Goal: Book appointment/travel/reservation

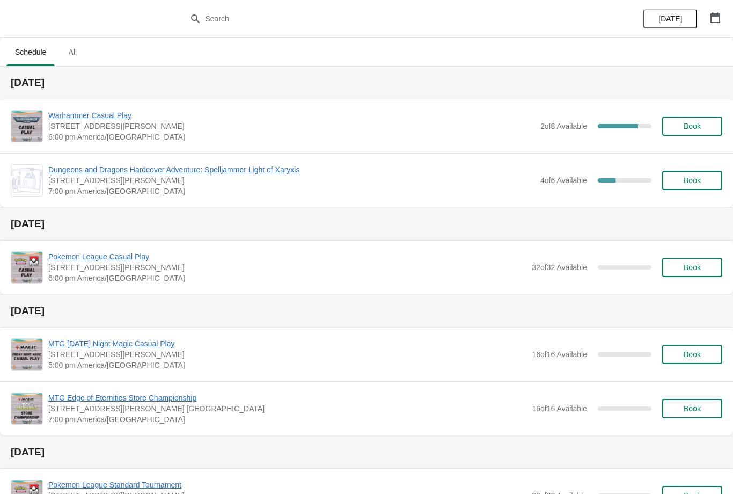
click at [725, 25] on button "button" at bounding box center [715, 17] width 19 height 19
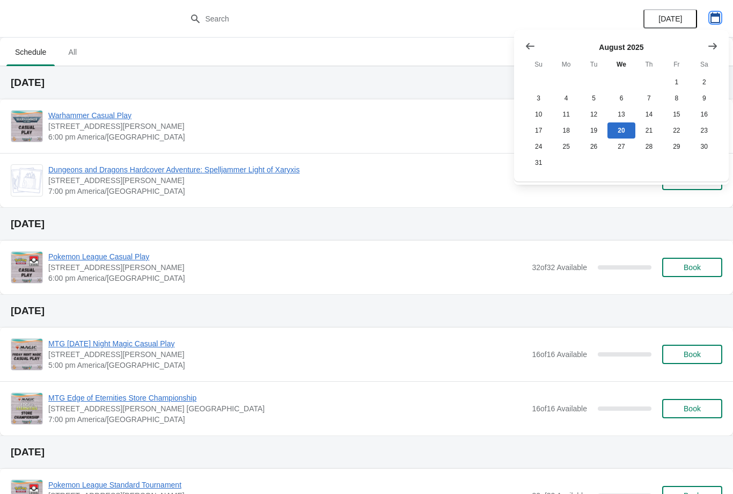
click at [716, 22] on icon "button" at bounding box center [716, 17] width 10 height 11
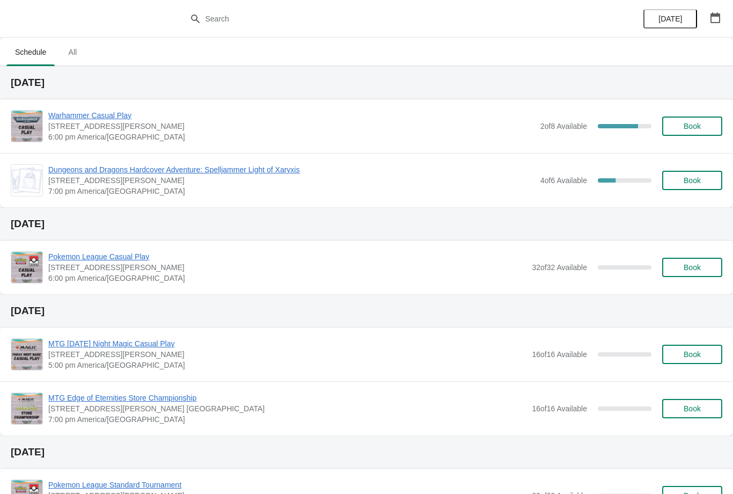
click at [723, 17] on button "button" at bounding box center [715, 17] width 19 height 19
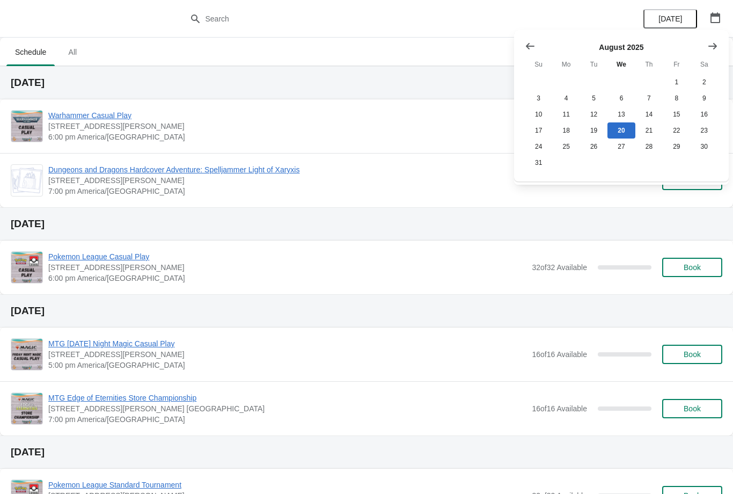
click at [707, 43] on button "Show next month, September 2025" at bounding box center [712, 46] width 19 height 19
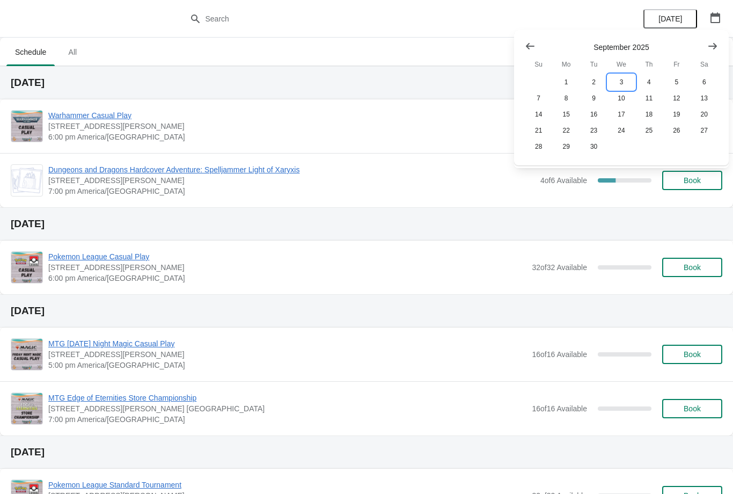
click at [621, 78] on button "3" at bounding box center [621, 82] width 27 height 16
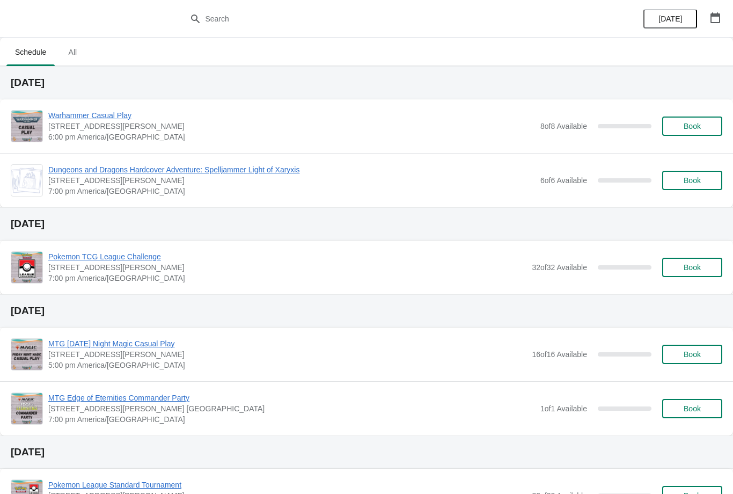
click at [699, 175] on button "Book" at bounding box center [693, 180] width 60 height 19
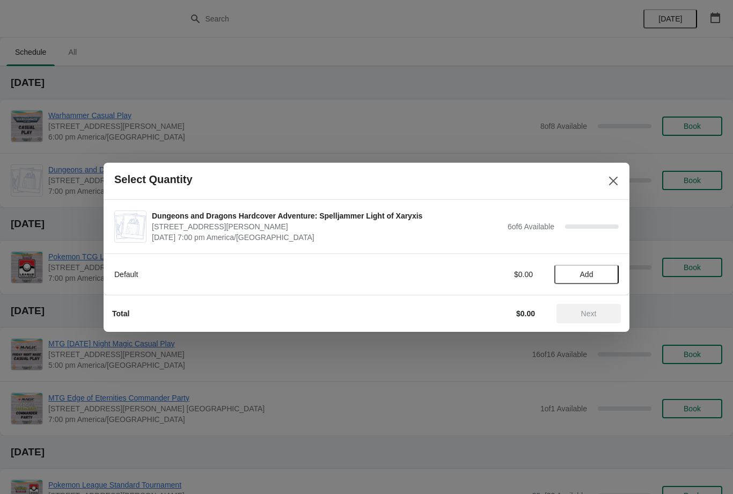
click at [586, 271] on span "Add" at bounding box center [586, 274] width 13 height 9
click at [586, 311] on span "Next" at bounding box center [589, 313] width 16 height 9
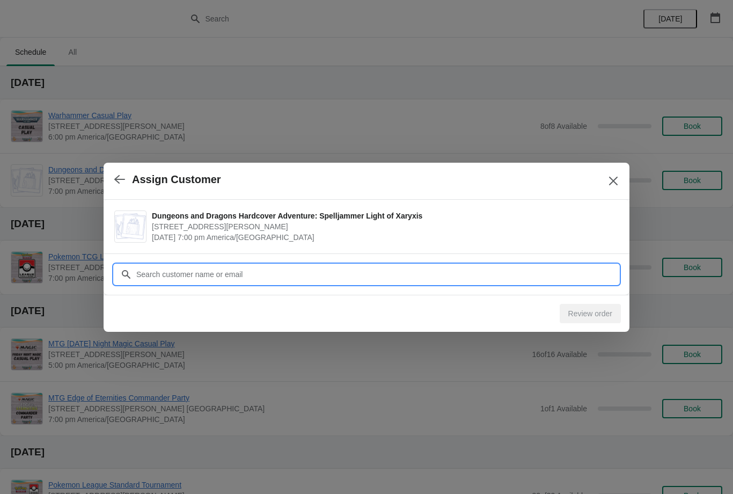
click at [518, 266] on input "Customer" at bounding box center [377, 274] width 483 height 19
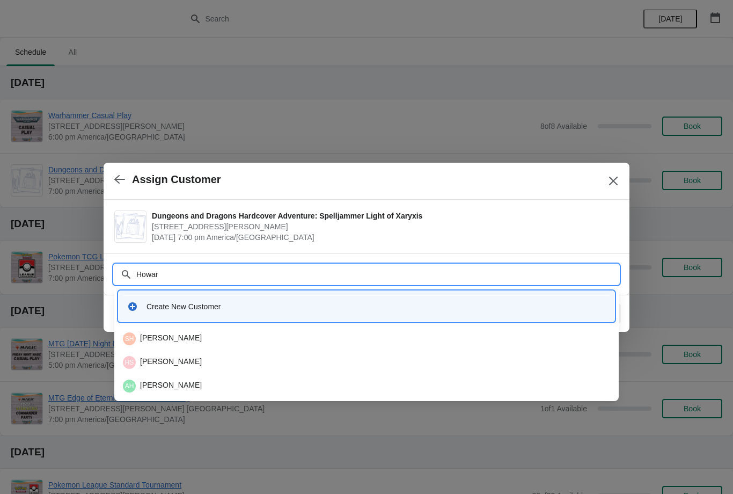
type input "[PERSON_NAME]"
click at [152, 367] on div "HS [PERSON_NAME]" at bounding box center [367, 362] width 488 height 13
